Goal: Information Seeking & Learning: Learn about a topic

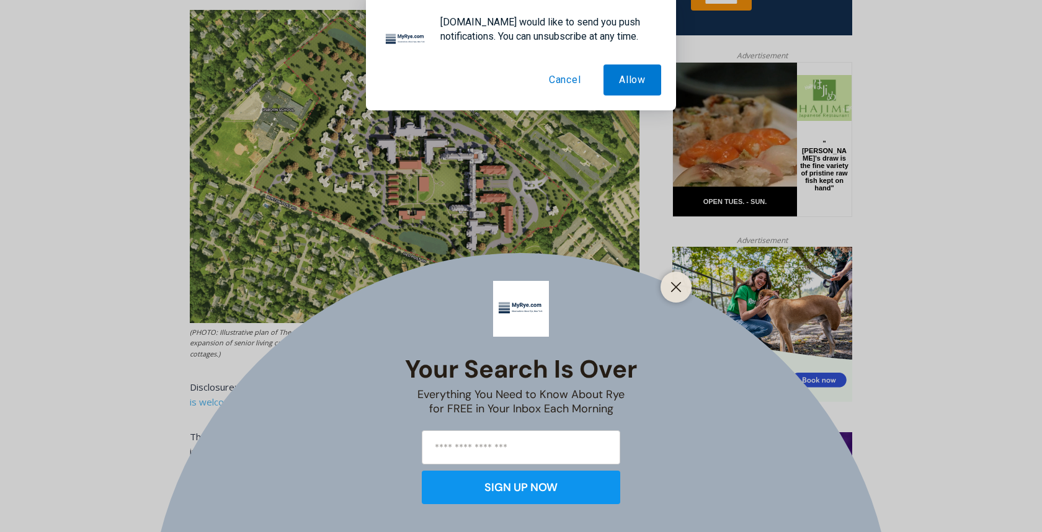
scroll to position [667, 0]
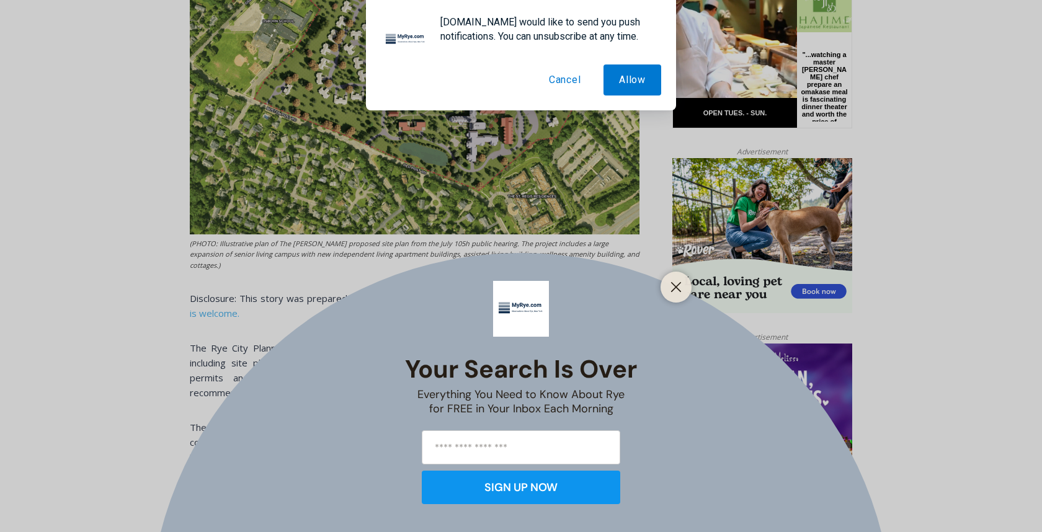
click at [559, 81] on button "Cancel" at bounding box center [564, 79] width 63 height 31
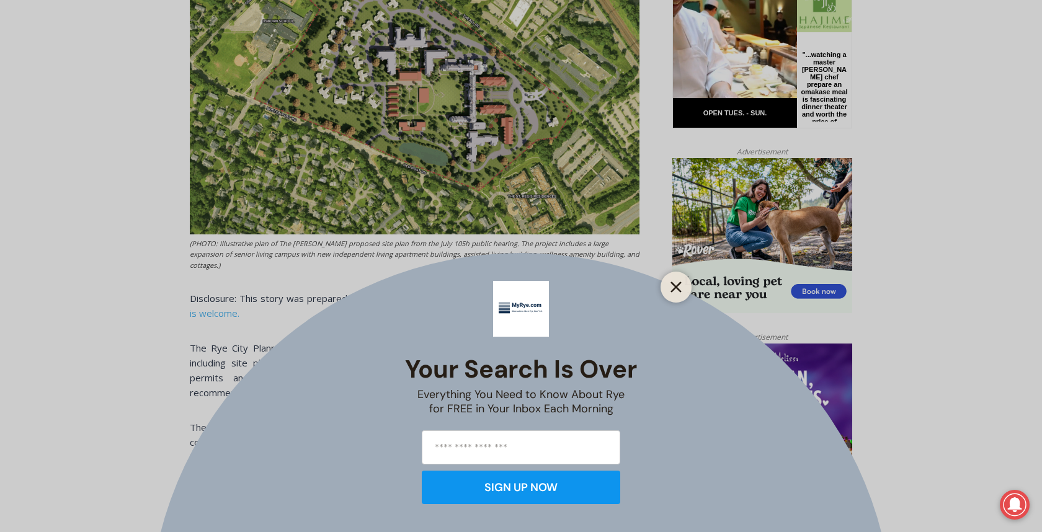
click at [674, 288] on line "Close" at bounding box center [675, 287] width 9 height 9
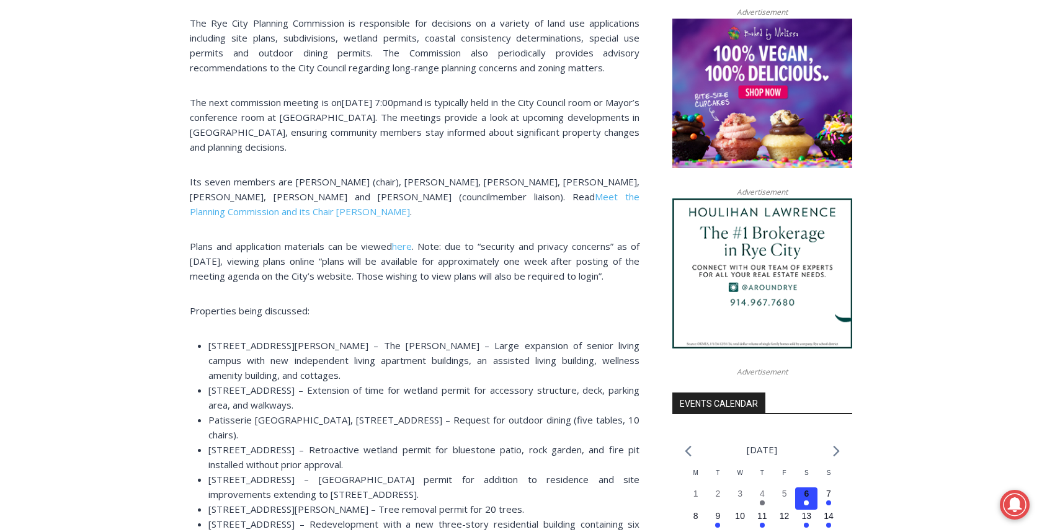
scroll to position [993, 0]
click at [380, 324] on div "(PHOTO: Illustrative plan of The [PERSON_NAME] proposed site plan from the July…" at bounding box center [414, 458] width 449 height 1725
click at [385, 339] on span "[STREET_ADDRESS][PERSON_NAME] – The [PERSON_NAME] – Large expansion of senior l…" at bounding box center [423, 360] width 431 height 42
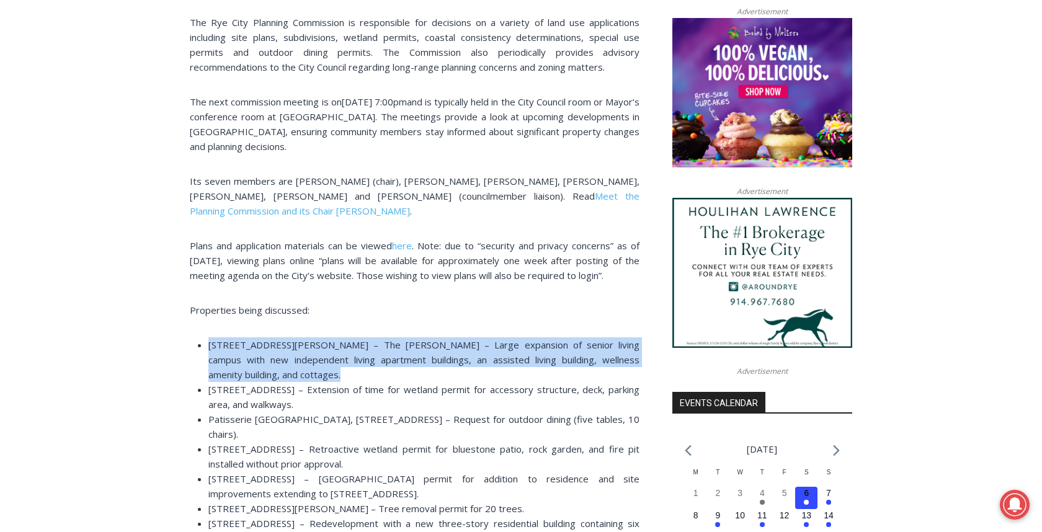
click at [385, 339] on span "[STREET_ADDRESS][PERSON_NAME] – The [PERSON_NAME] – Large expansion of senior l…" at bounding box center [423, 360] width 431 height 42
copy ul "[STREET_ADDRESS][PERSON_NAME] – The [PERSON_NAME] – Large expansion of senior l…"
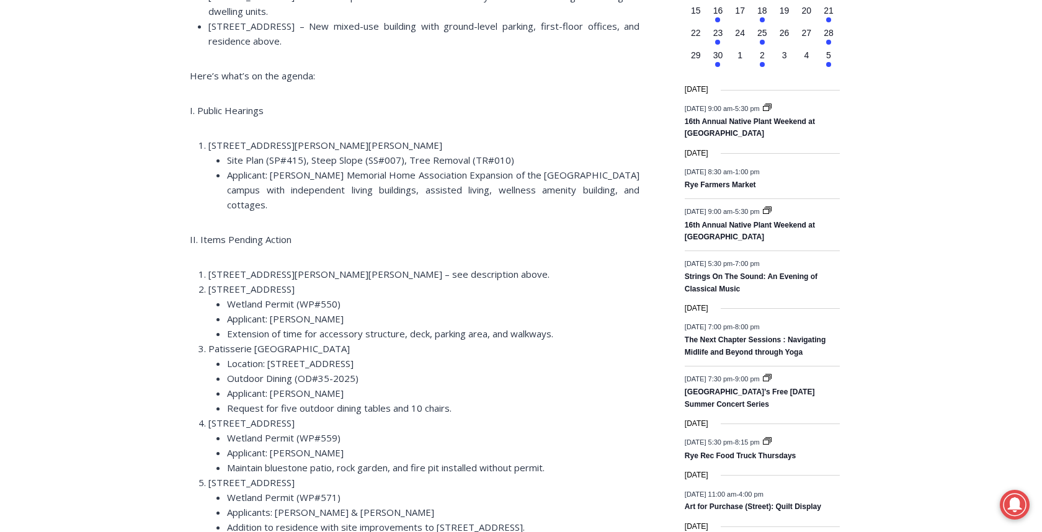
scroll to position [1477, 0]
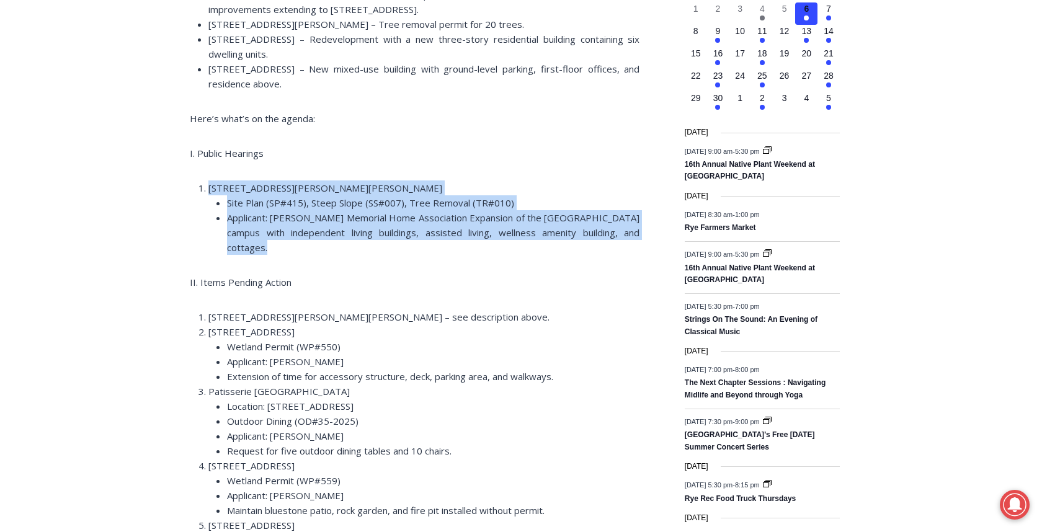
drag, startPoint x: 608, startPoint y: 205, endPoint x: 153, endPoint y: 147, distance: 459.4
click at [153, 147] on div "Home > Government > Rye Planning Commission > Public Hearing on The [PERSON_NAM…" at bounding box center [521, 338] width 1042 height 2968
copy div "[STREET_ADDRESS][PERSON_NAME] – The [PERSON_NAME] Site Plan (SP#415), Steep Slo…"
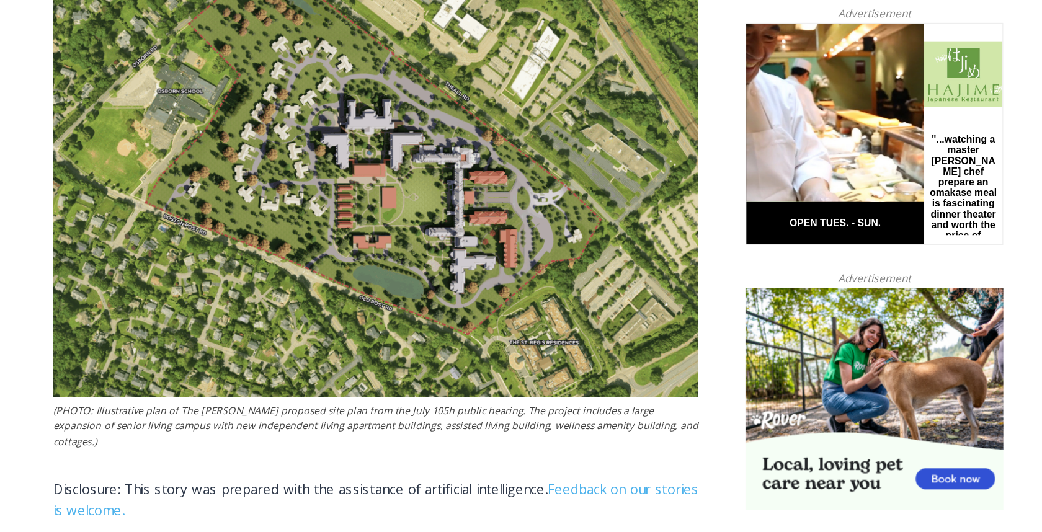
scroll to position [502, 0]
